Goal: Task Accomplishment & Management: Manage account settings

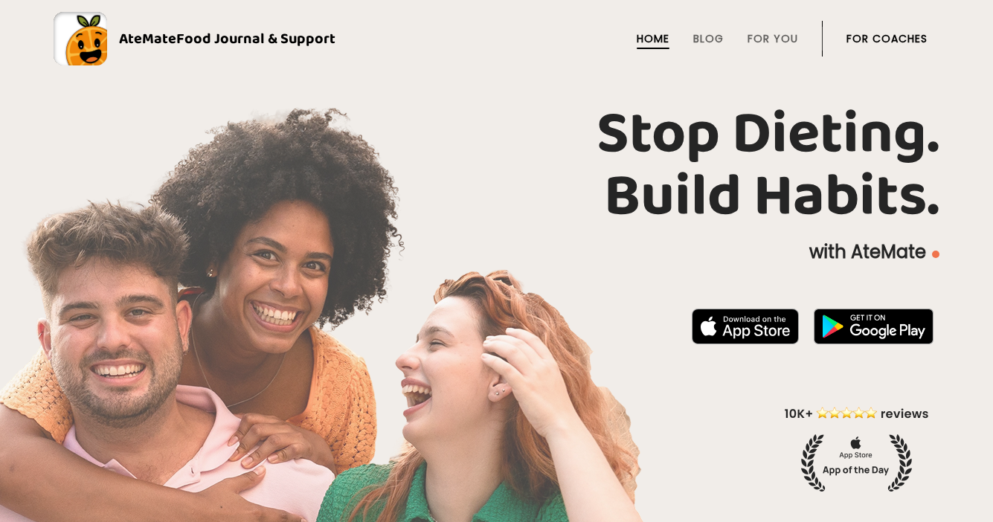
click at [887, 39] on link "For Coaches" at bounding box center [886, 39] width 81 height 12
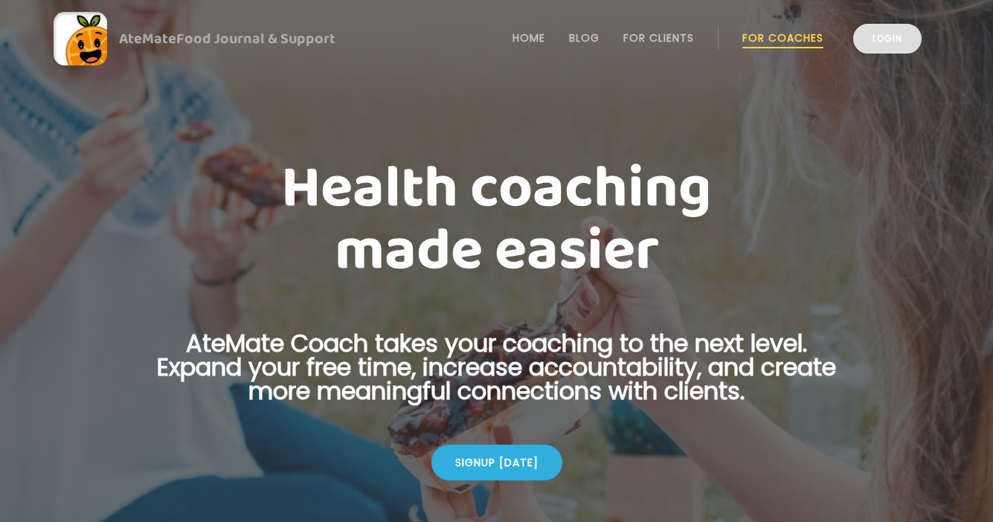
click at [893, 36] on link "Login" at bounding box center [887, 39] width 68 height 30
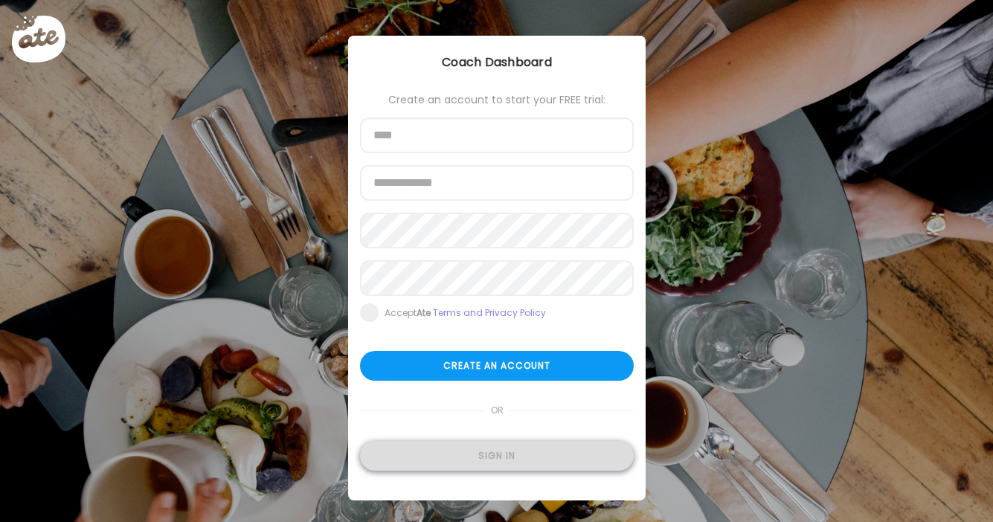
type input "**********"
click at [469, 456] on div "Sign in" at bounding box center [497, 456] width 274 height 30
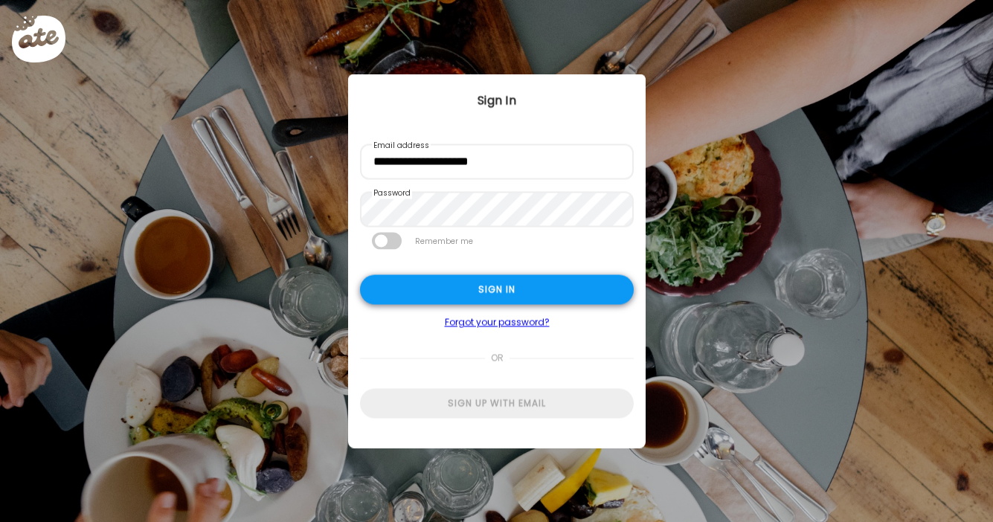
click at [509, 288] on div "Sign in" at bounding box center [497, 290] width 274 height 30
click at [492, 291] on div "Sign in" at bounding box center [497, 290] width 274 height 30
type input "**********"
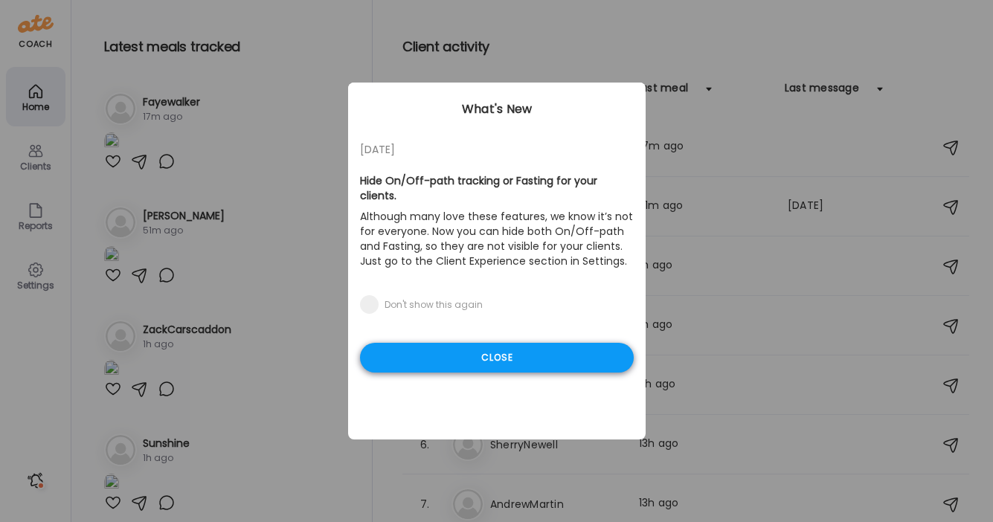
click at [565, 350] on div "Close" at bounding box center [497, 358] width 274 height 30
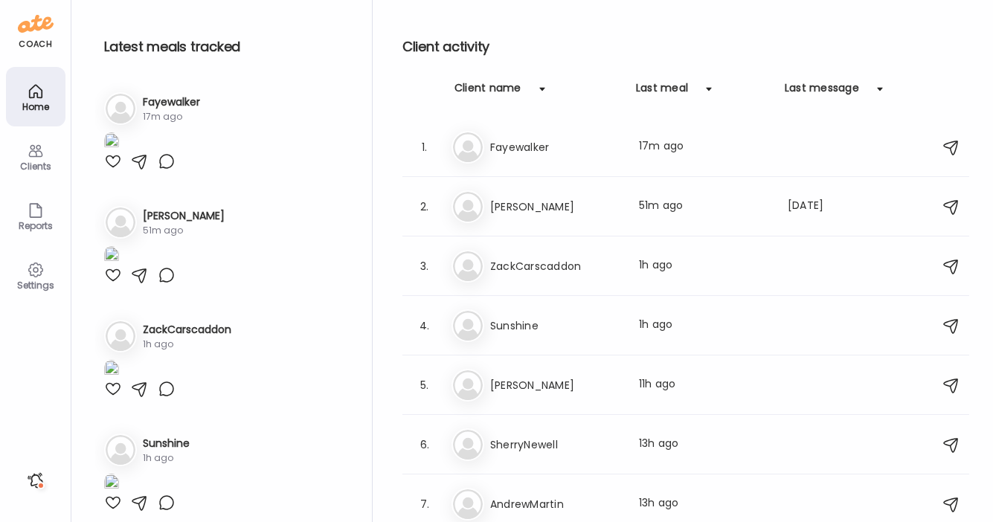
click at [519, 381] on h3 "[PERSON_NAME]" at bounding box center [555, 385] width 131 height 18
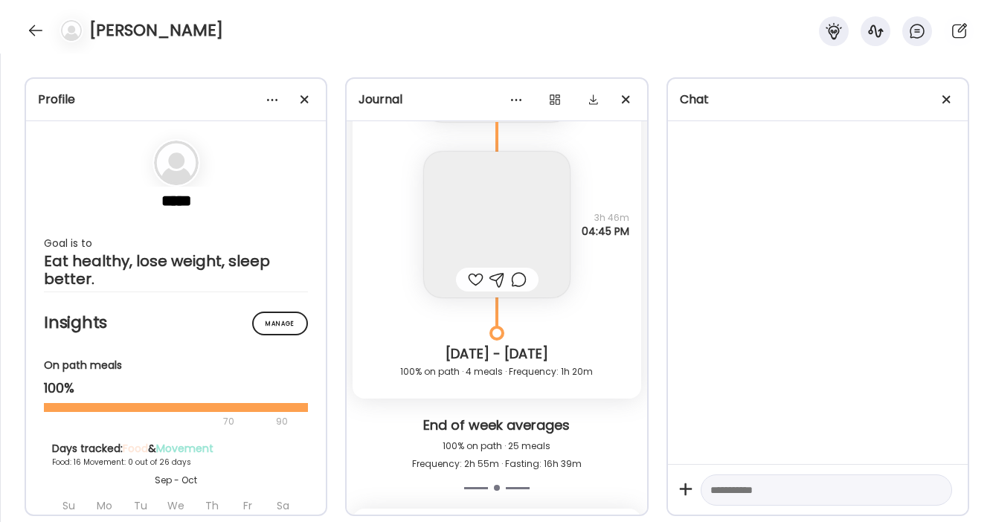
scroll to position [21758, 0]
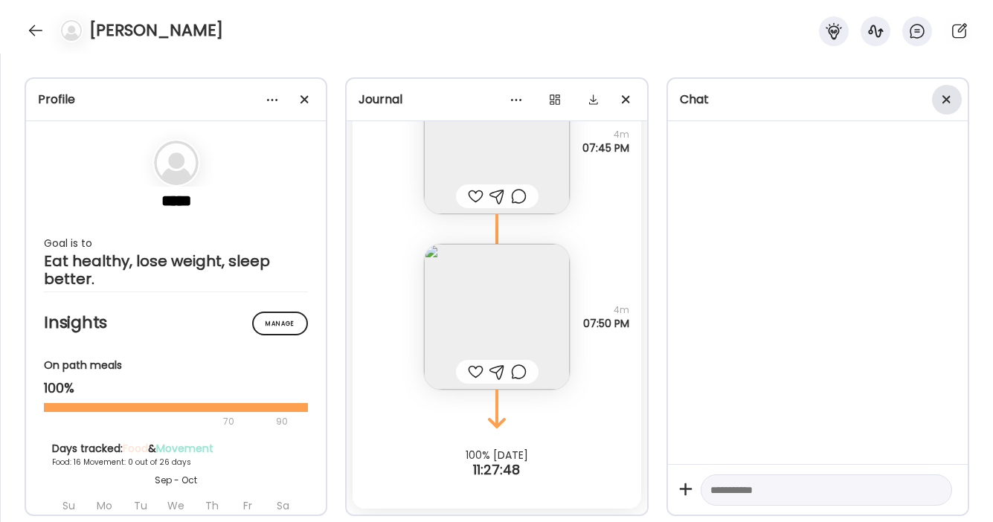
click at [949, 102] on span at bounding box center [946, 99] width 8 height 8
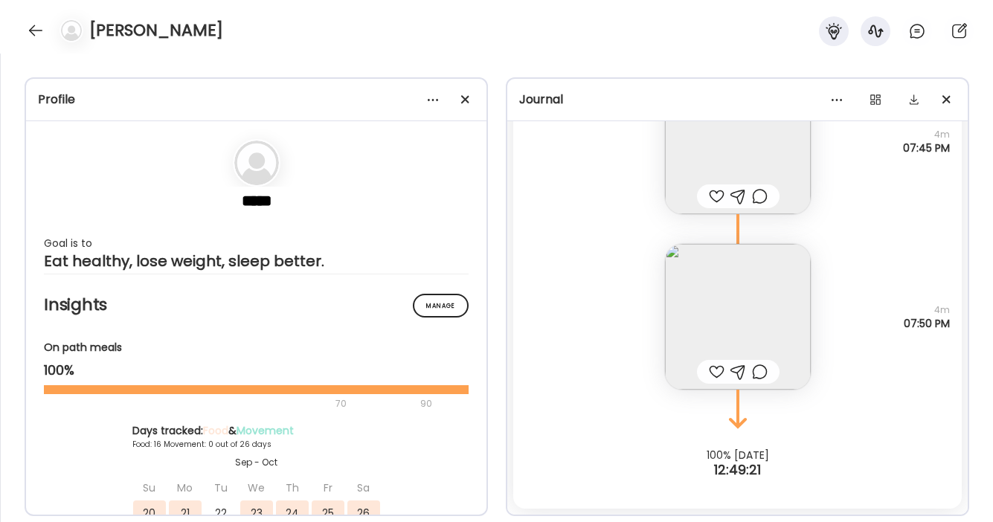
scroll to position [21458, 0]
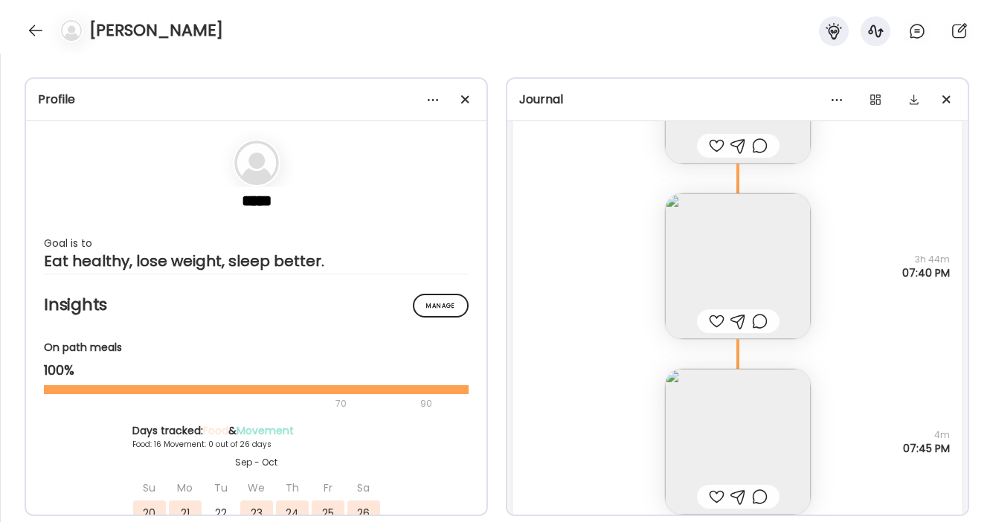
click at [42, 36] on div at bounding box center [36, 31] width 24 height 24
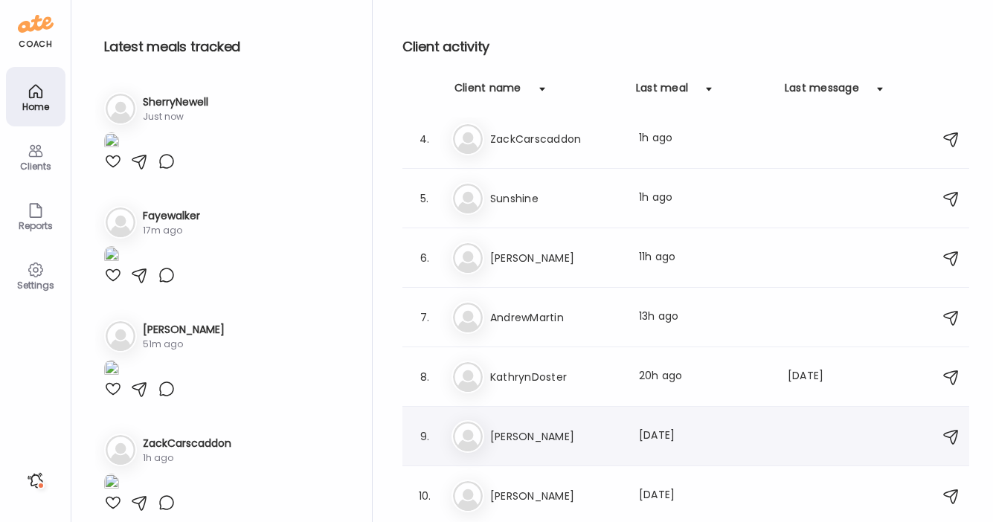
scroll to position [187, 0]
click at [534, 380] on h3 "KathrynDoster" at bounding box center [555, 376] width 131 height 18
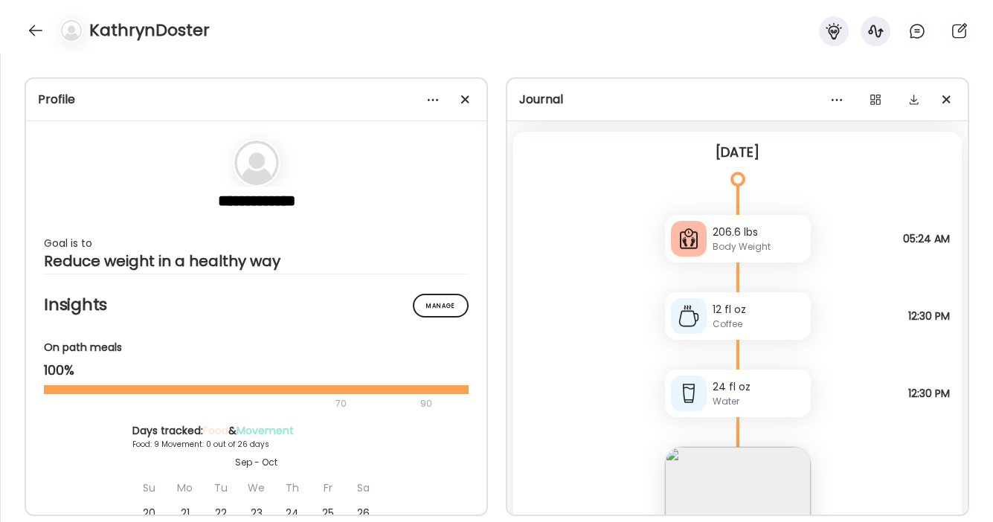
scroll to position [17927, 0]
